Goal: Find specific page/section: Find specific page/section

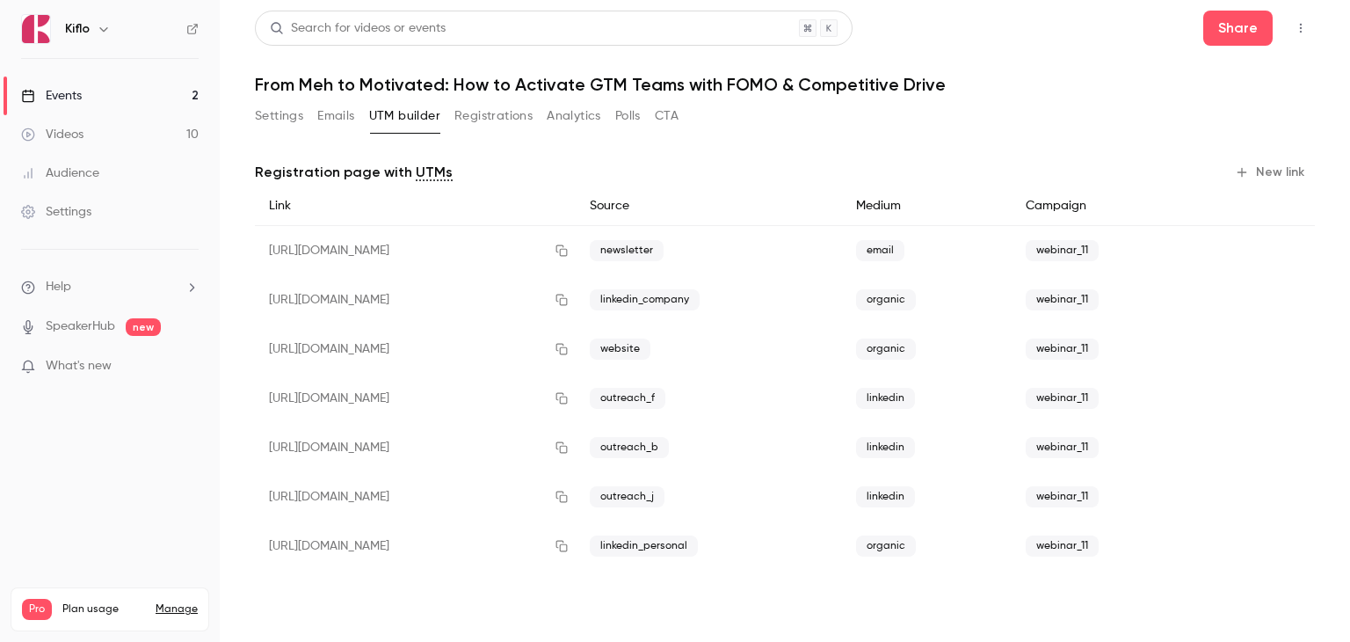
click at [102, 96] on link "Events 2" at bounding box center [110, 95] width 220 height 39
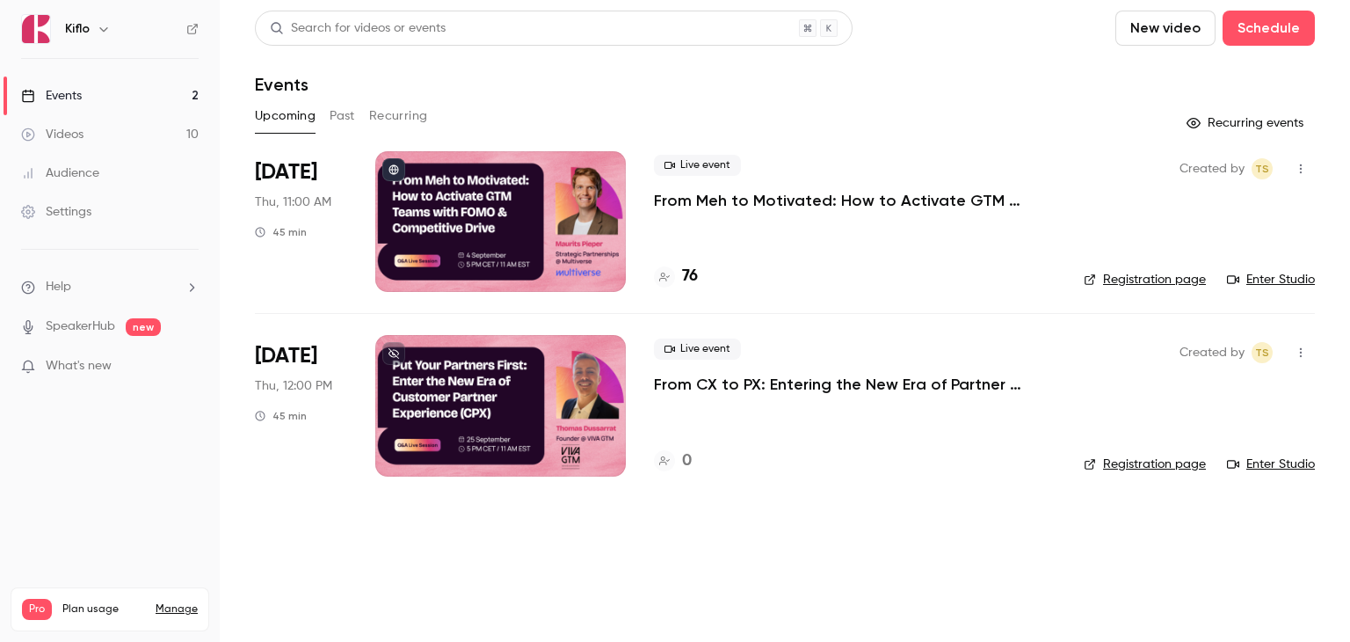
click at [559, 89] on div "Events" at bounding box center [785, 84] width 1060 height 21
